Goal: Task Accomplishment & Management: Use online tool/utility

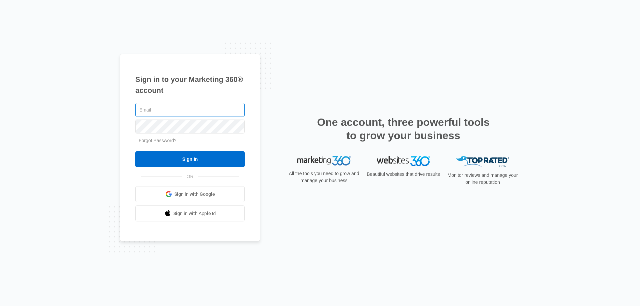
click at [169, 112] on input "text" at bounding box center [189, 110] width 109 height 14
type input "[EMAIL_ADDRESS][DOMAIN_NAME]"
click at [135, 151] on input "Sign In" at bounding box center [189, 159] width 109 height 16
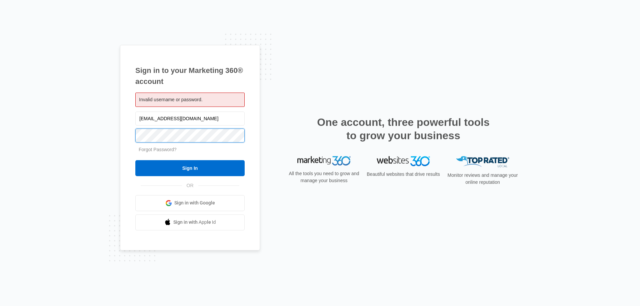
click at [135, 160] on input "Sign In" at bounding box center [189, 168] width 109 height 16
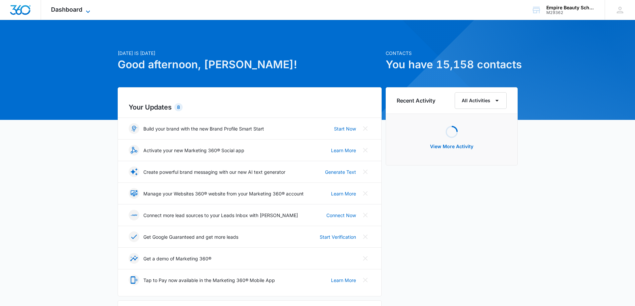
click at [68, 9] on span "Dashboard" at bounding box center [66, 9] width 31 height 7
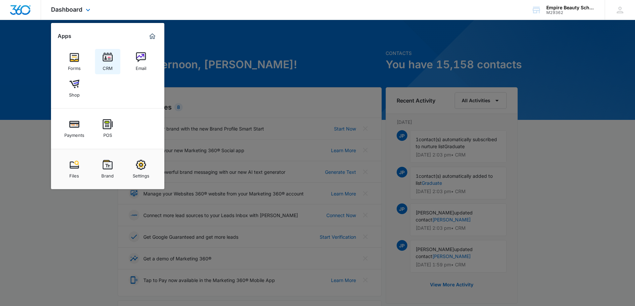
click at [112, 59] on img at bounding box center [108, 57] width 10 height 10
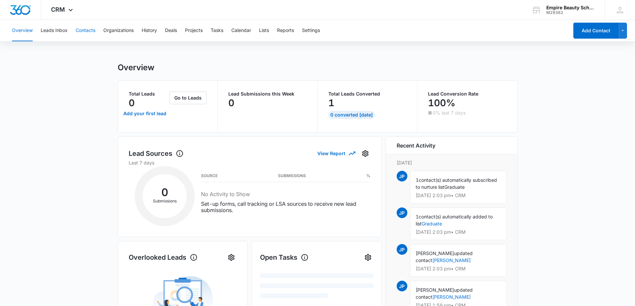
click at [88, 31] on button "Contacts" at bounding box center [86, 30] width 20 height 21
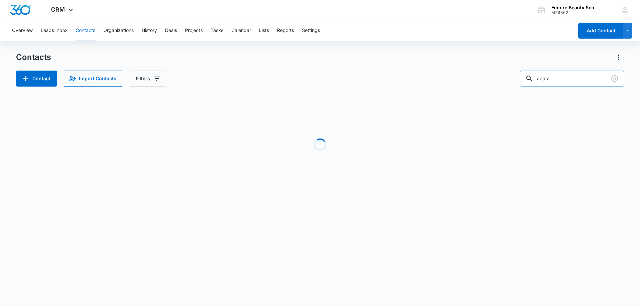
click at [573, 81] on input "adara" at bounding box center [572, 79] width 104 height 16
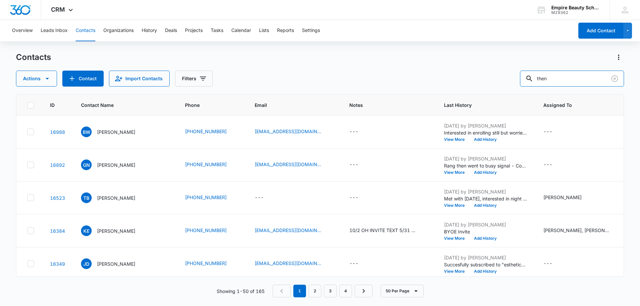
click at [510, 79] on div "Actions Contact Import Contacts Filters then" at bounding box center [320, 79] width 608 height 16
type input "[PERSON_NAME] then"
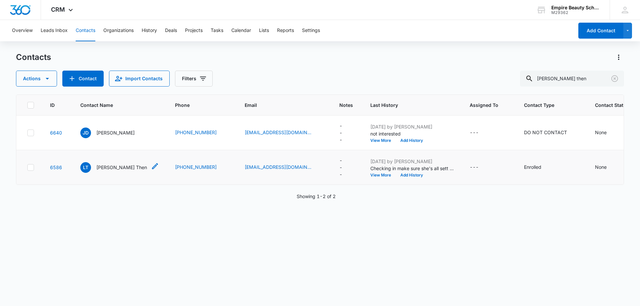
click at [108, 166] on p "[PERSON_NAME] Then" at bounding box center [121, 167] width 51 height 7
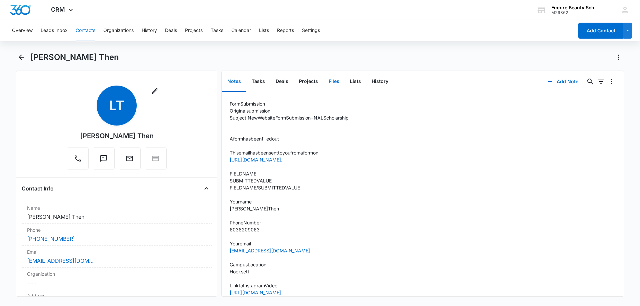
click at [332, 80] on button "Files" at bounding box center [333, 81] width 21 height 21
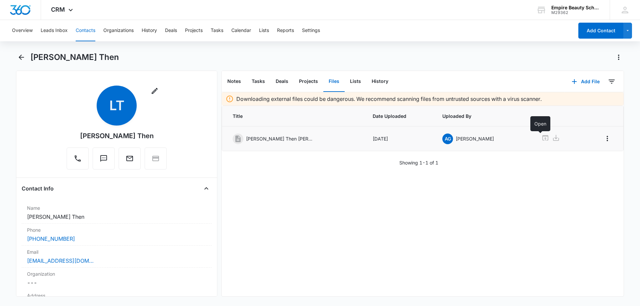
click at [541, 140] on icon at bounding box center [545, 138] width 8 height 8
